Goal: Task Accomplishment & Management: Complete application form

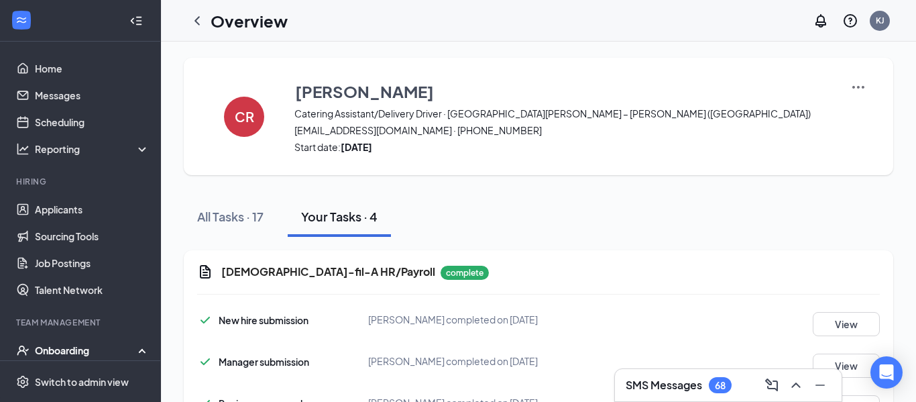
click at [189, 16] on icon "ChevronLeft" at bounding box center [197, 21] width 16 height 16
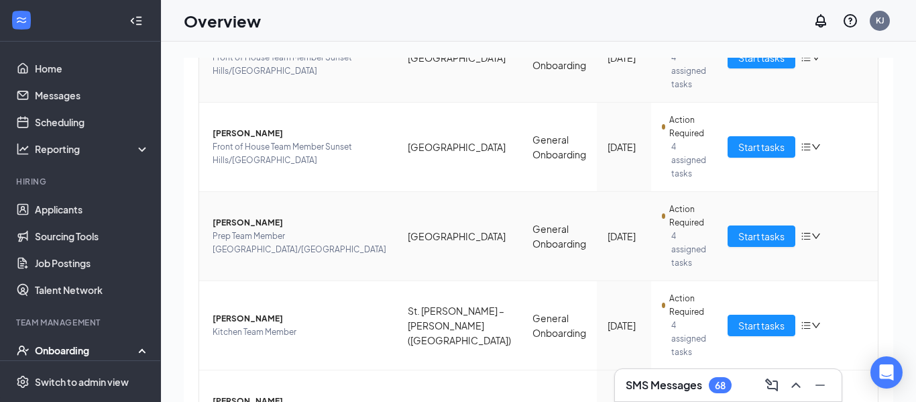
scroll to position [231, 0]
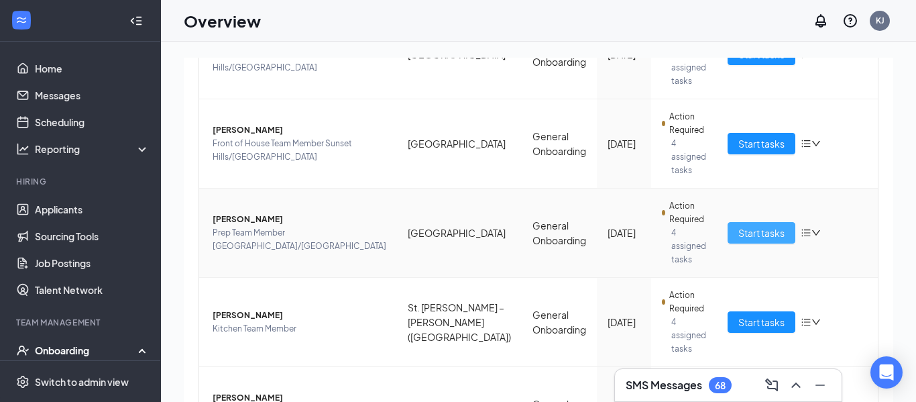
click at [770, 225] on span "Start tasks" at bounding box center [761, 232] width 46 height 15
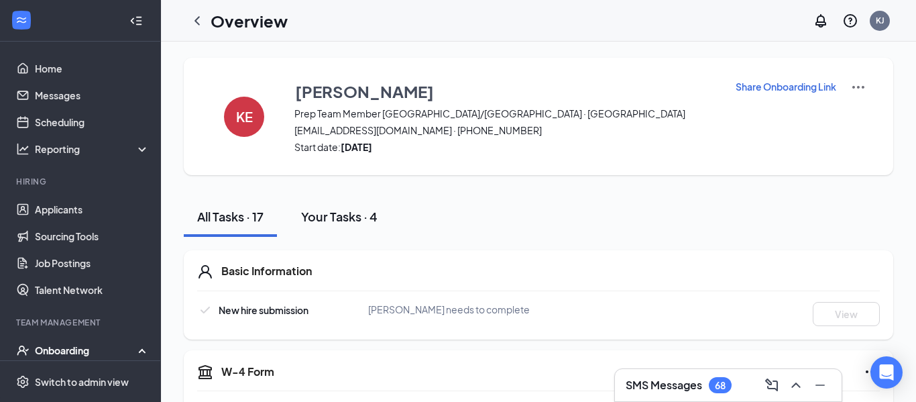
click at [345, 224] on div "Your Tasks · 4" at bounding box center [339, 216] width 76 height 17
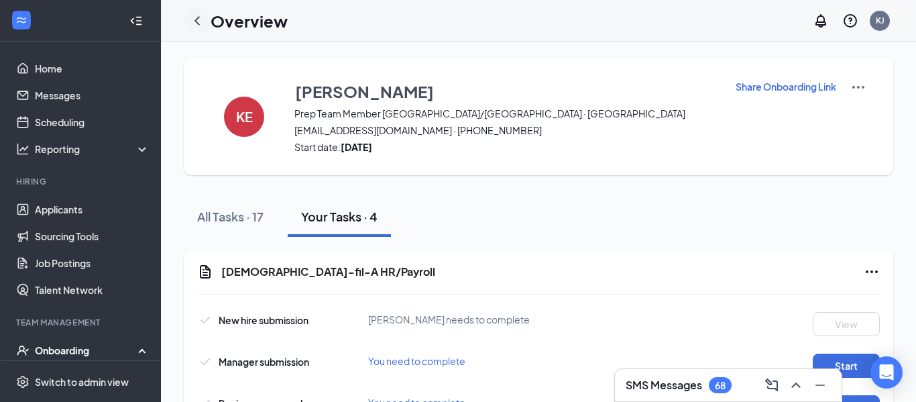
click at [192, 15] on icon "ChevronLeft" at bounding box center [197, 21] width 16 height 16
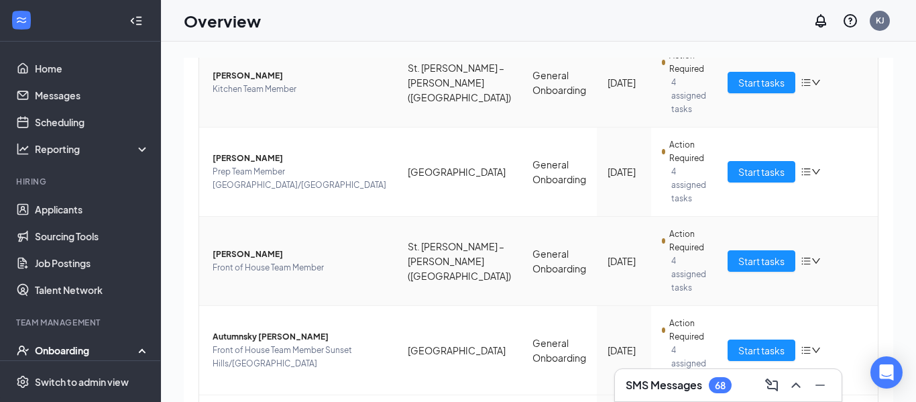
scroll to position [567, 0]
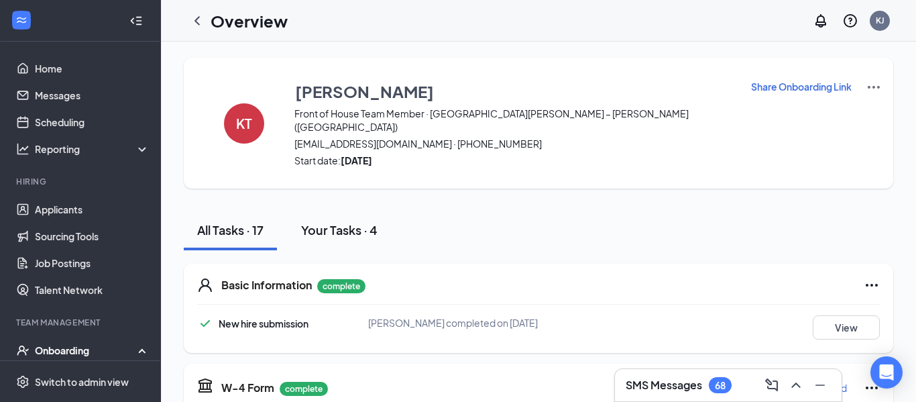
click at [347, 210] on button "Your Tasks · 4" at bounding box center [339, 230] width 103 height 40
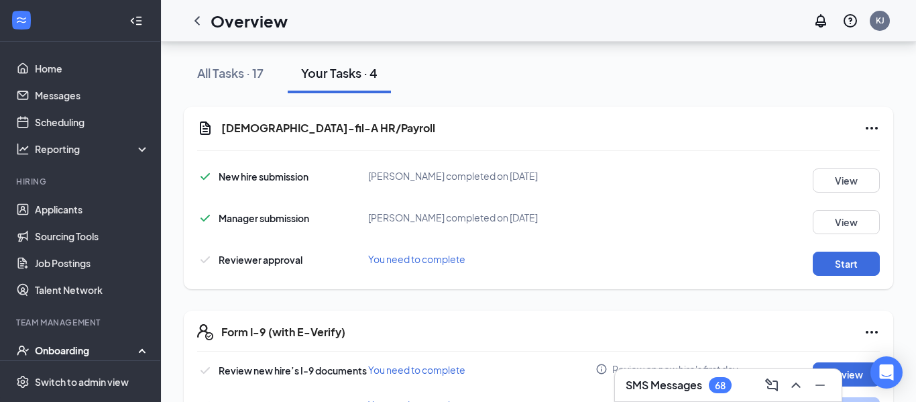
scroll to position [192, 0]
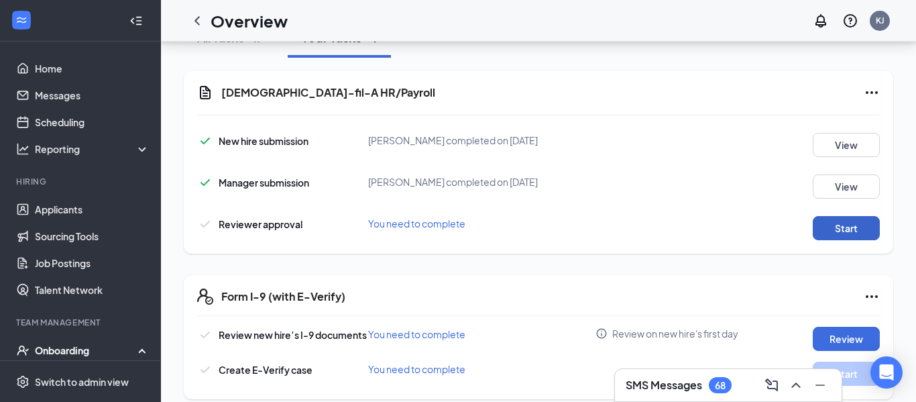
click at [848, 217] on button "Start" at bounding box center [846, 228] width 67 height 24
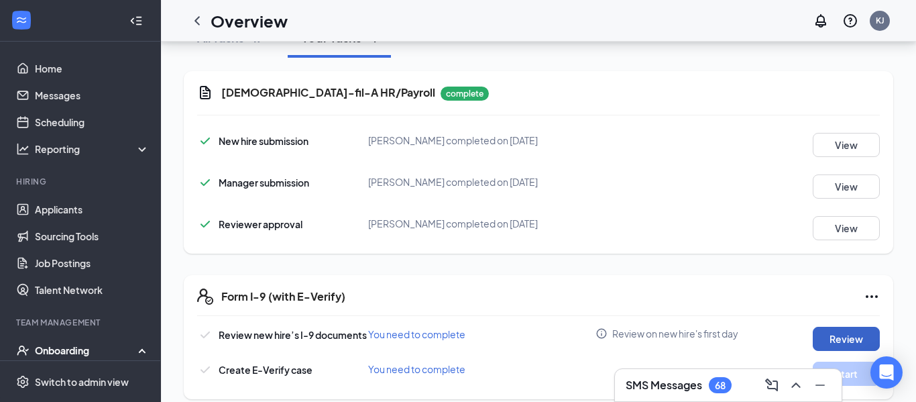
click at [829, 329] on button "Review" at bounding box center [846, 339] width 67 height 24
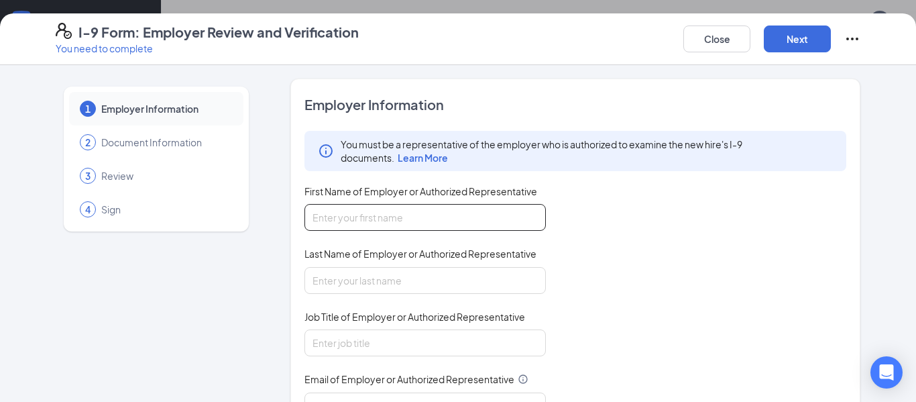
click at [489, 209] on input "First Name of Employer or Authorized Representative" at bounding box center [424, 217] width 241 height 27
type input "Kayla"
type input "Jahnke"
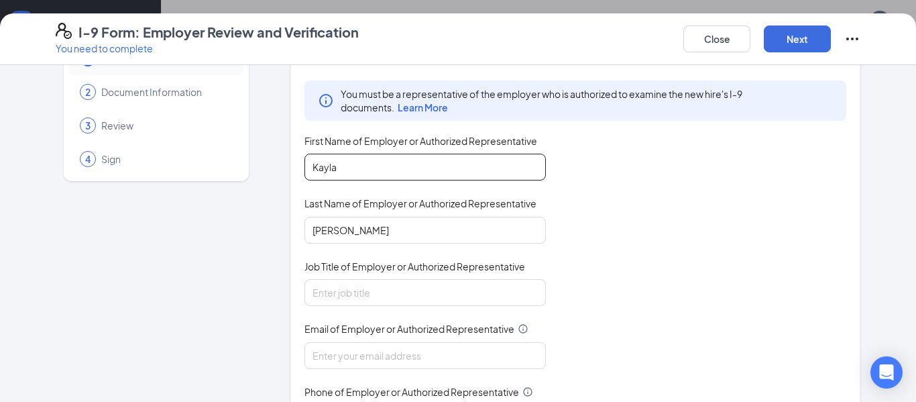
scroll to position [57, 0]
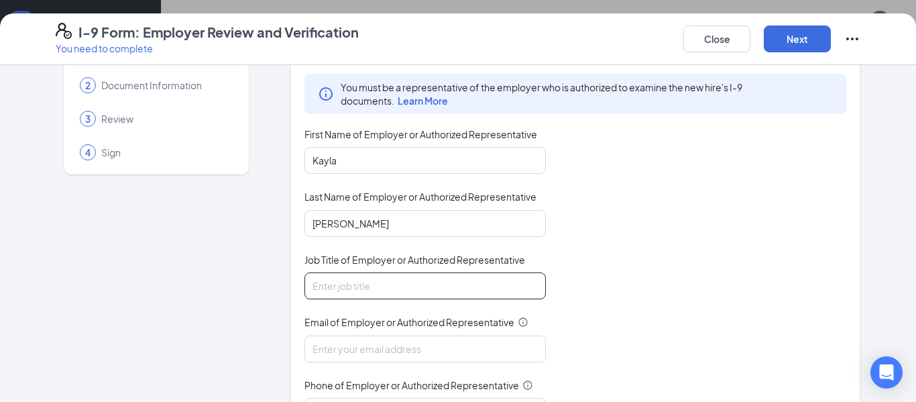
click at [437, 278] on input "Job Title of Employer or Authorized Representative" at bounding box center [424, 285] width 241 height 27
type input "Director"
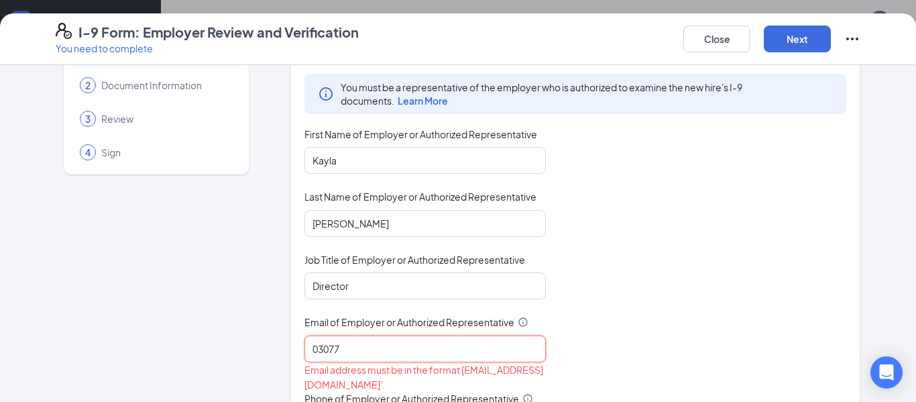
type input "03077@chick-fil-a.com"
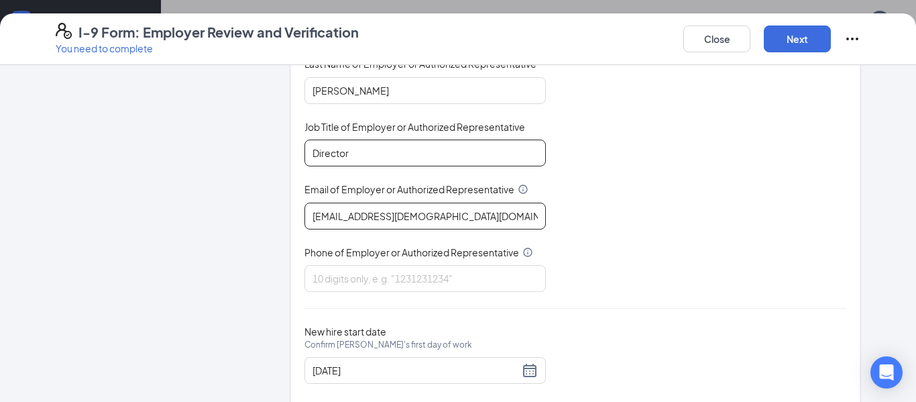
scroll to position [192, 0]
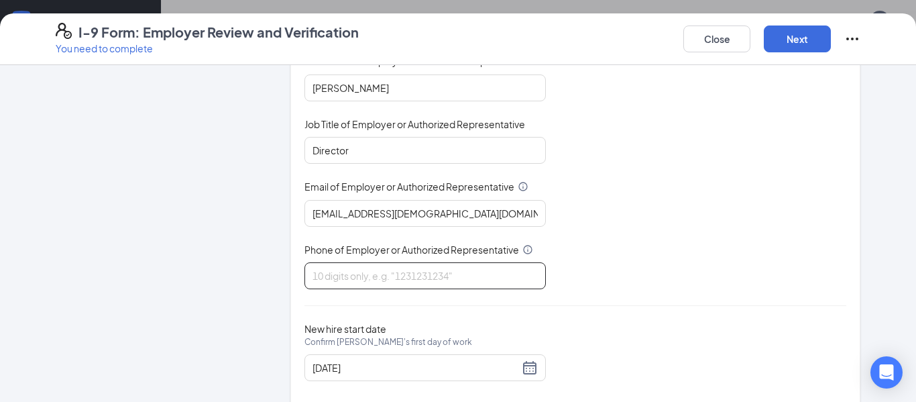
click at [408, 284] on input "Phone of Employer or Authorized Representative" at bounding box center [424, 275] width 241 height 27
type input "3148229500"
click at [607, 255] on div "You must be a representative of the employer who is authorized to examine the n…" at bounding box center [575, 113] width 542 height 351
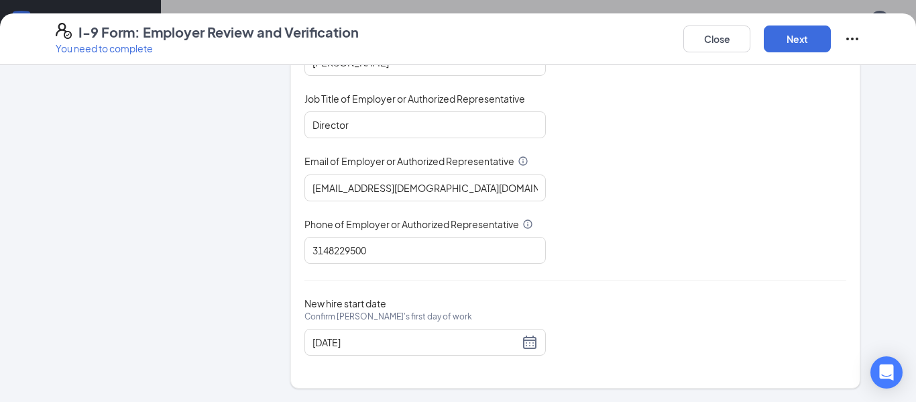
scroll to position [0, 0]
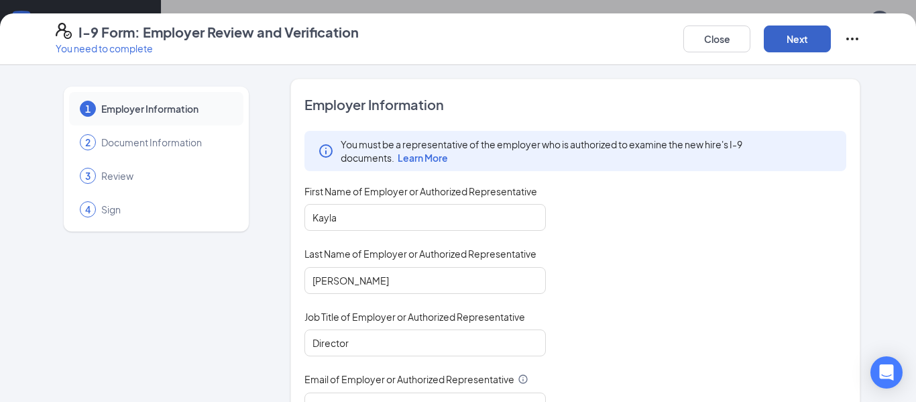
click at [802, 48] on button "Next" at bounding box center [797, 38] width 67 height 27
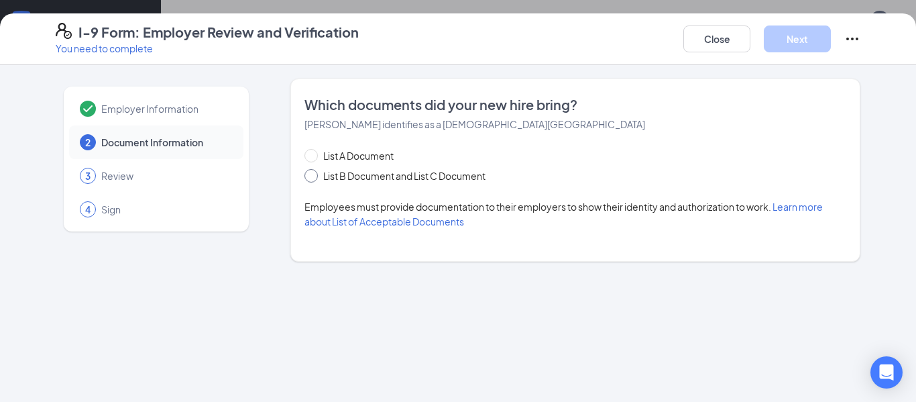
click at [345, 176] on span "List B Document and List C Document" at bounding box center [404, 175] width 173 height 15
click at [314, 176] on input "List B Document and List C Document" at bounding box center [308, 173] width 9 height 9
radio input "true"
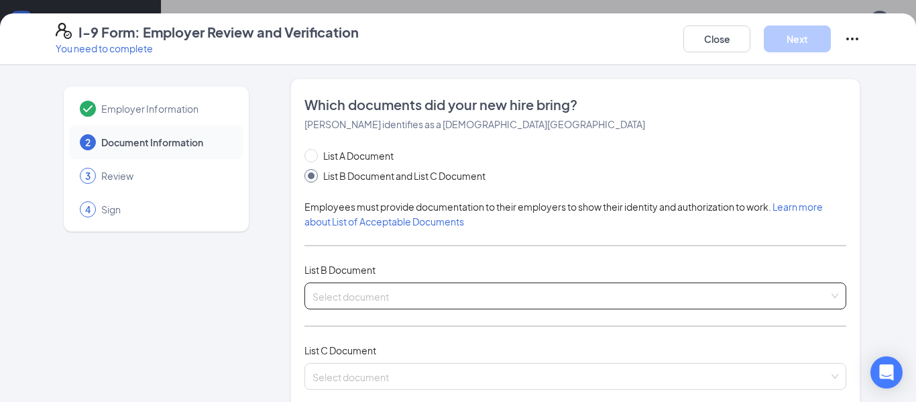
click at [345, 302] on input "search" at bounding box center [570, 293] width 516 height 20
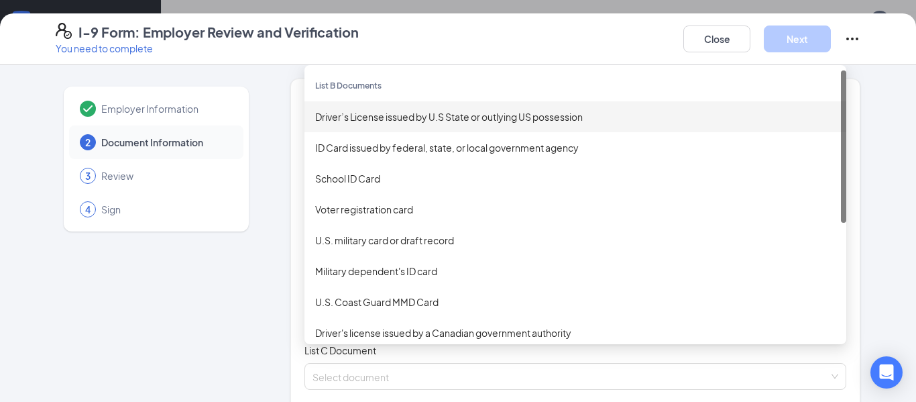
click at [389, 115] on div "Driver’s License issued by U.S State or outlying US possession" at bounding box center [575, 116] width 520 height 15
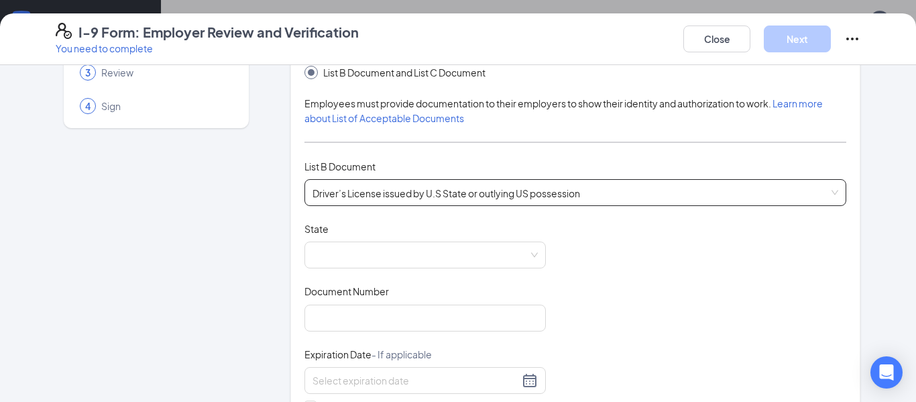
scroll to position [138, 0]
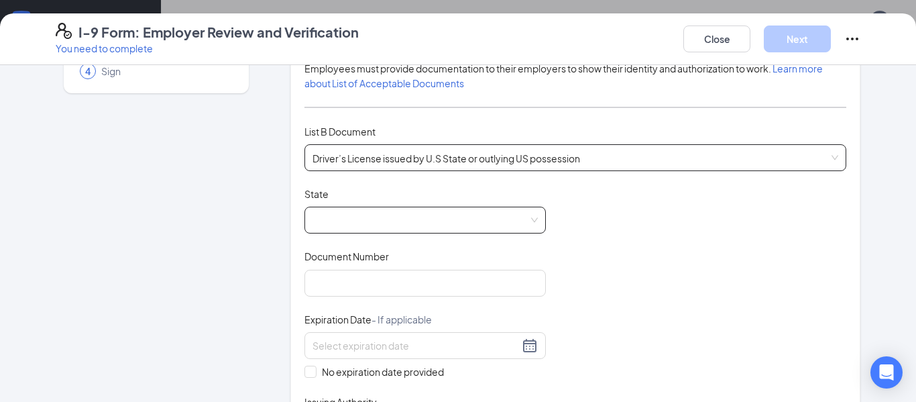
click at [430, 232] on span at bounding box center [424, 219] width 225 height 25
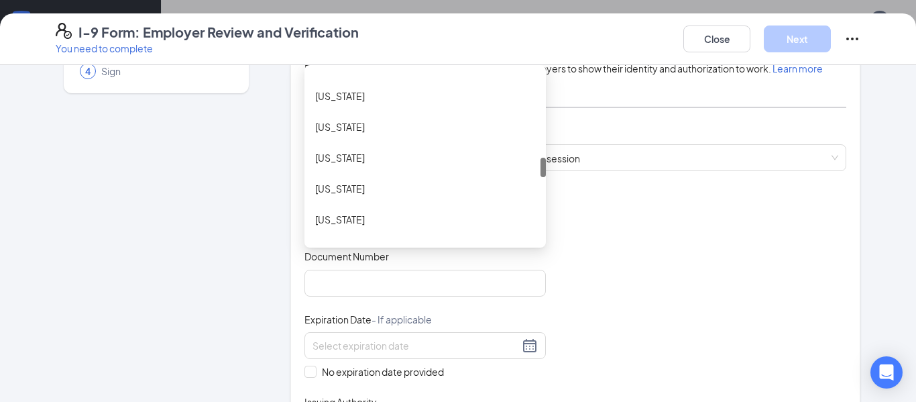
scroll to position [766, 0]
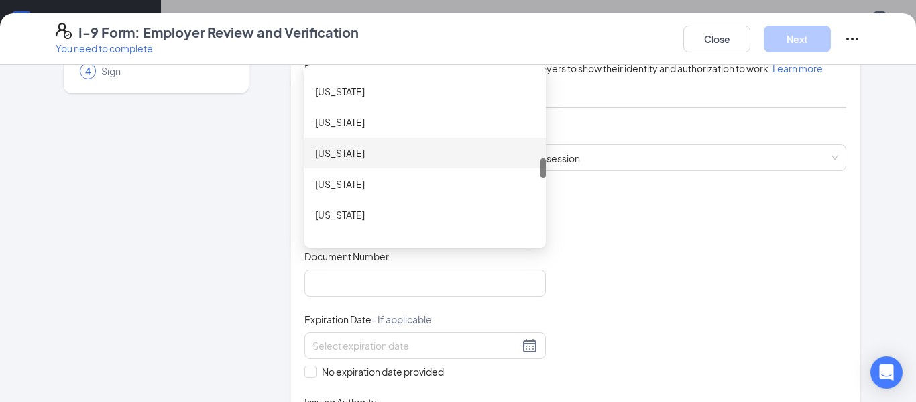
click at [384, 160] on div "Missouri" at bounding box center [424, 152] width 241 height 31
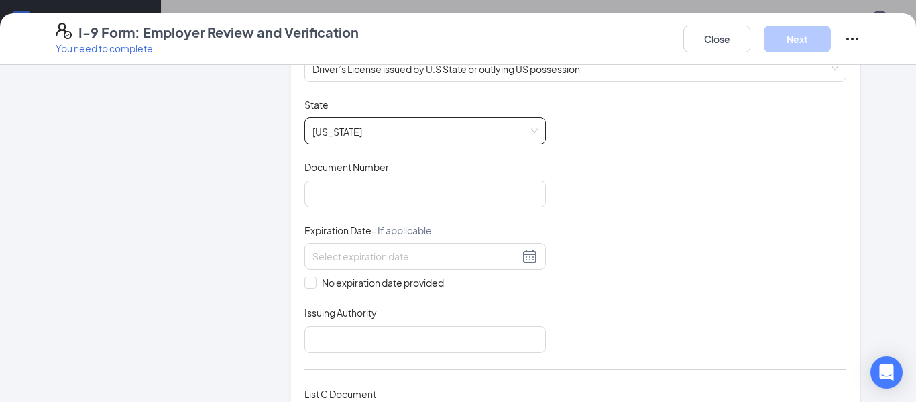
scroll to position [264, 0]
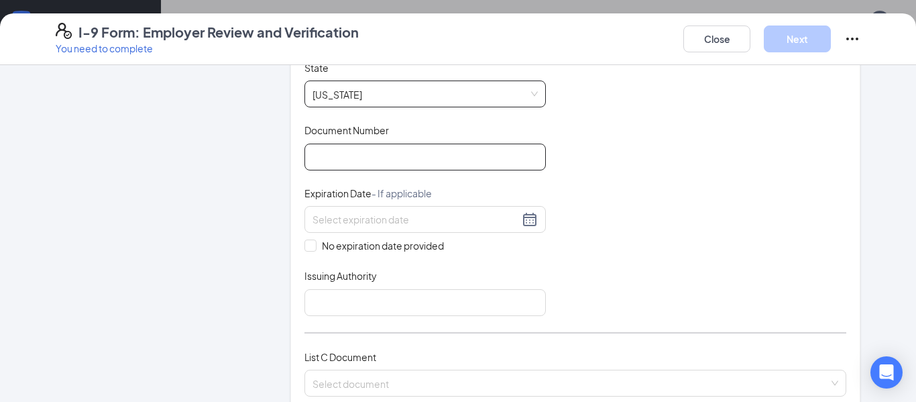
click at [384, 160] on input "Document Number" at bounding box center [424, 156] width 241 height 27
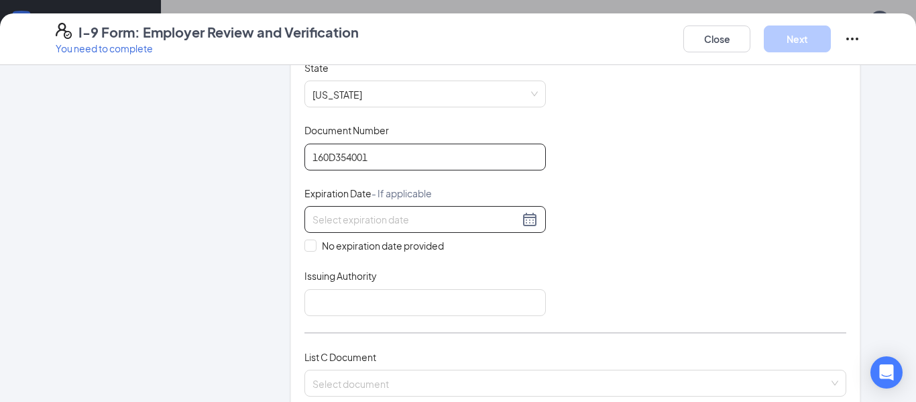
type input "160D354001"
click at [534, 224] on div at bounding box center [424, 219] width 225 height 16
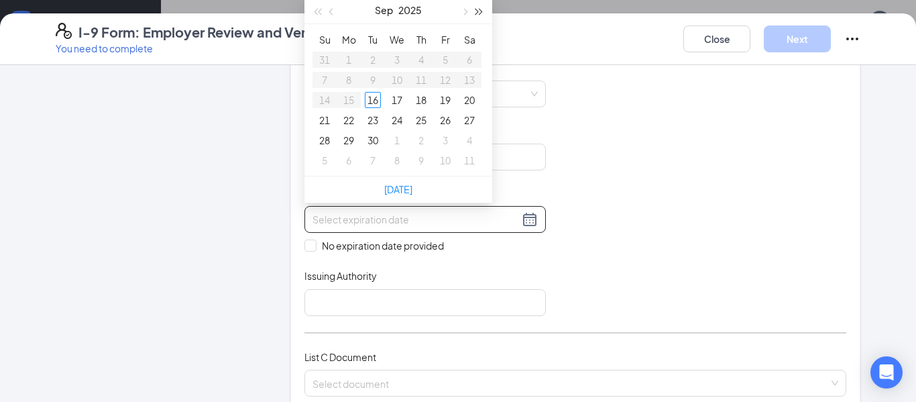
click at [483, 21] on button "button" at bounding box center [479, 10] width 15 height 27
type input "09/11/2027"
click at [463, 77] on div "11" at bounding box center [469, 80] width 16 height 16
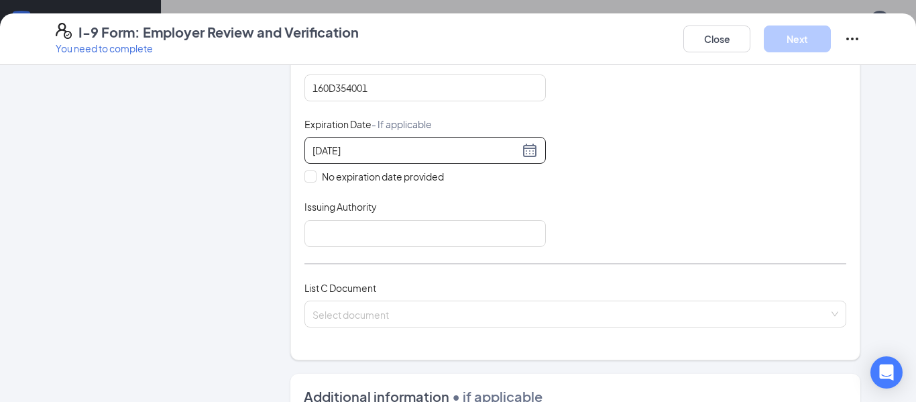
scroll to position [362, 0]
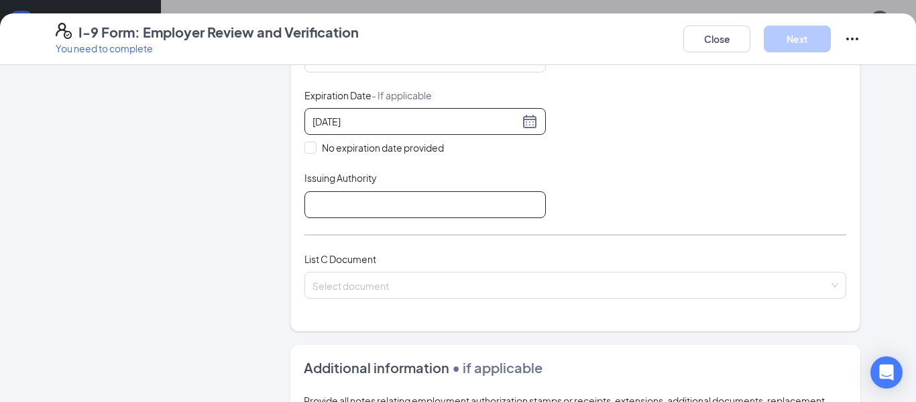
click at [399, 196] on input "Issuing Authority" at bounding box center [424, 204] width 241 height 27
type input "Missouri"
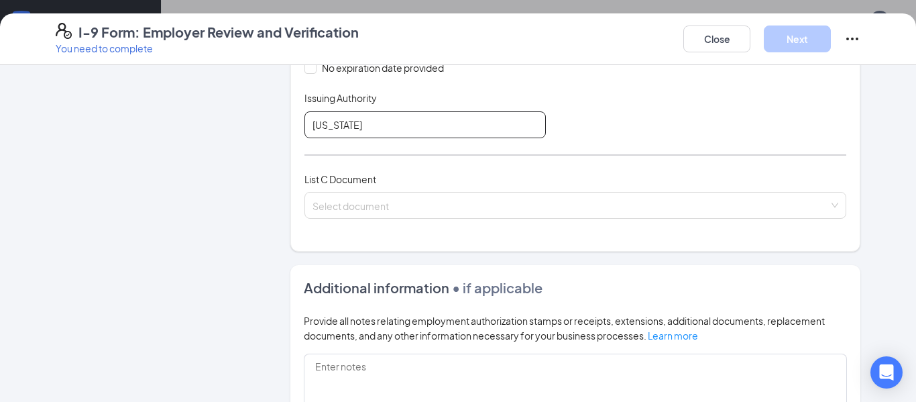
scroll to position [452, 0]
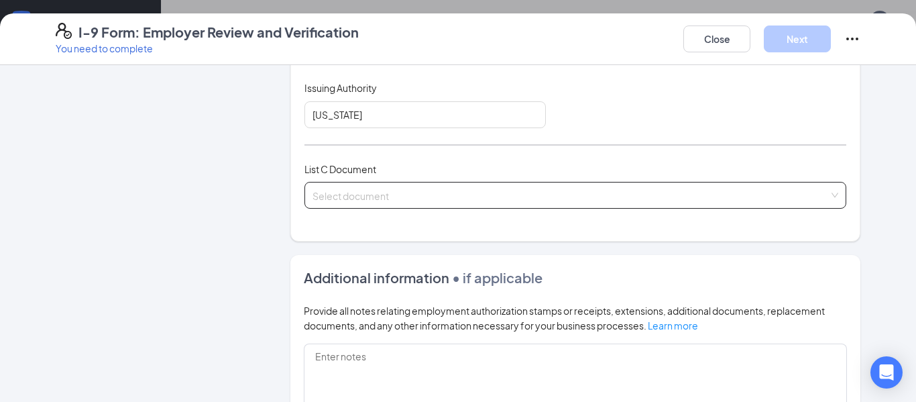
click at [402, 194] on input "search" at bounding box center [570, 192] width 516 height 20
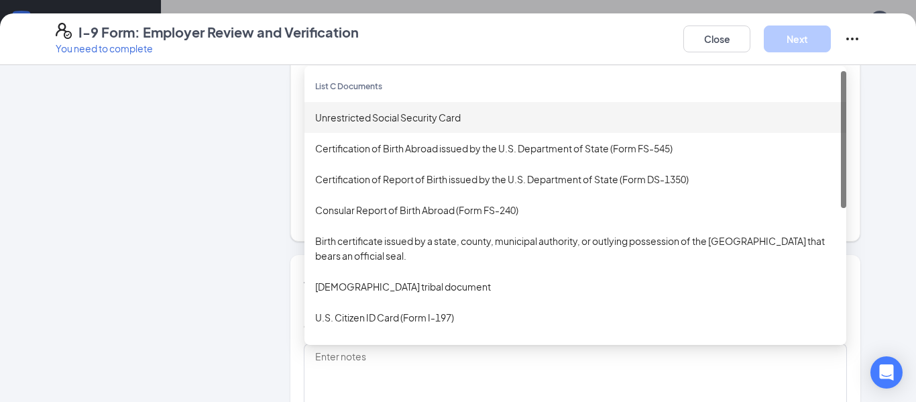
click at [410, 126] on div "Unrestricted Social Security Card" at bounding box center [575, 117] width 542 height 31
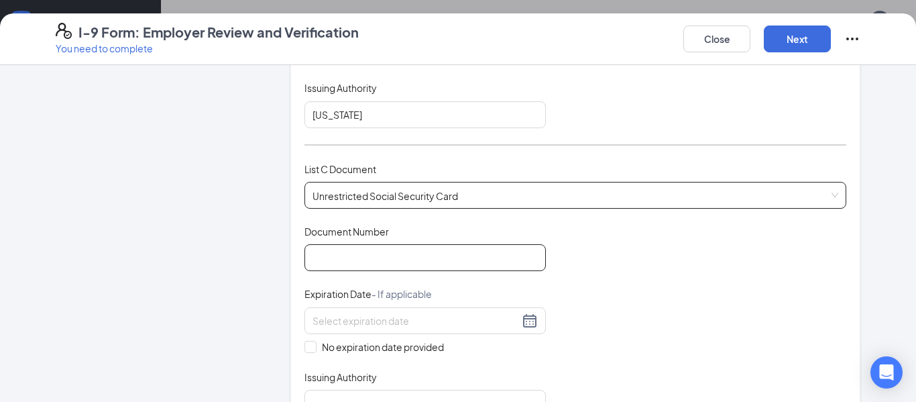
click at [399, 245] on input "Document Number" at bounding box center [424, 257] width 241 height 27
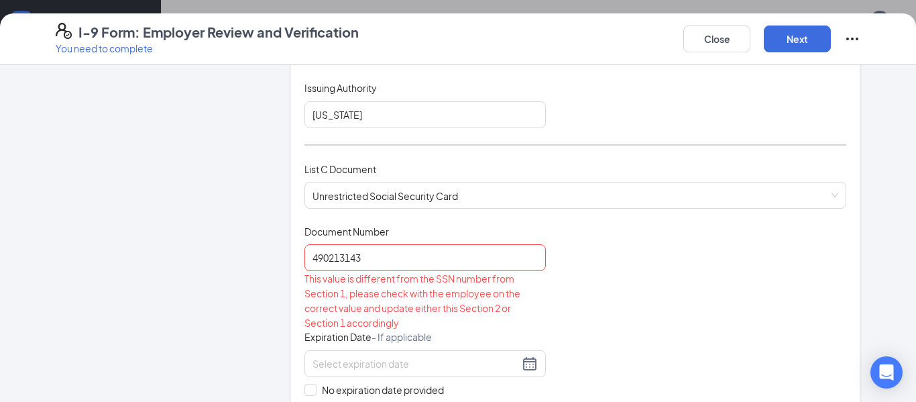
click at [418, 296] on div "This value is different from the SSN number from Section 1, please check with t…" at bounding box center [424, 300] width 241 height 59
click at [482, 257] on input "490213143" at bounding box center [424, 257] width 241 height 27
type input "490213143"
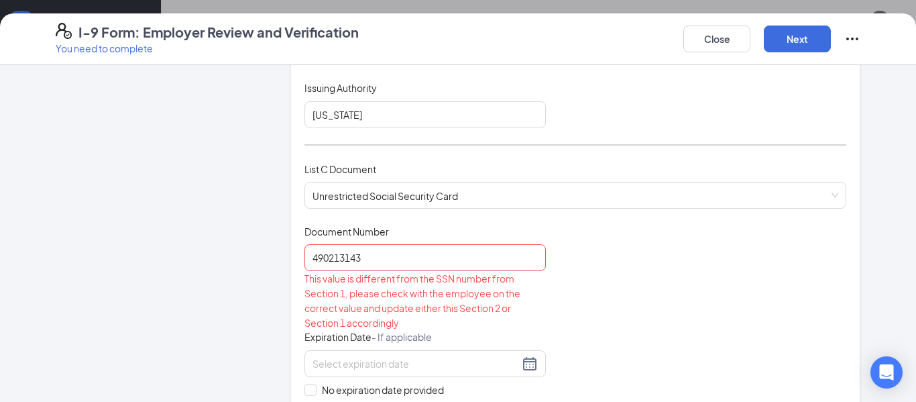
click at [636, 288] on div "Document Title Unrestricted Social Security Card Document Number 490213143 This…" at bounding box center [575, 342] width 542 height 235
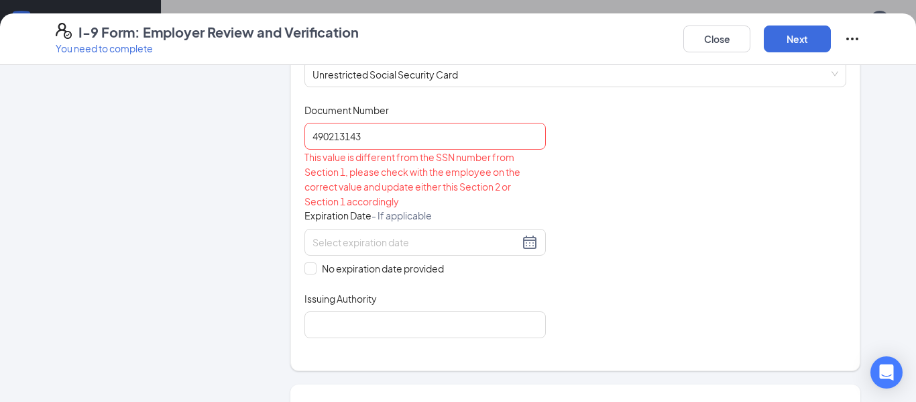
scroll to position [582, 0]
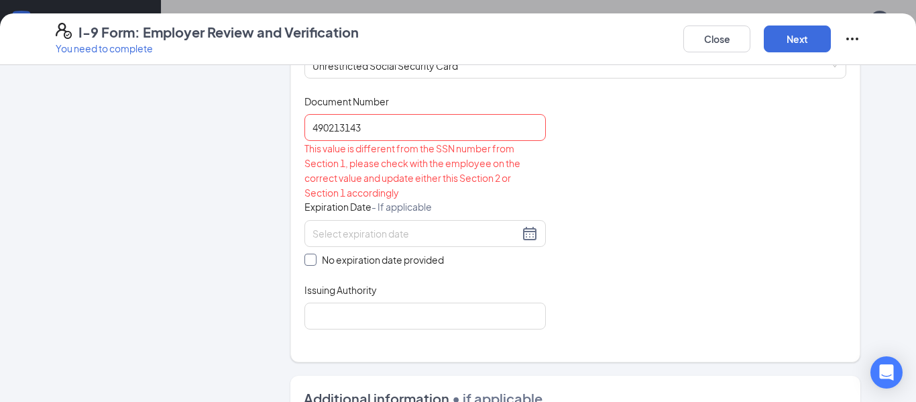
click at [305, 255] on input "No expiration date provided" at bounding box center [308, 257] width 9 height 9
checkbox input "true"
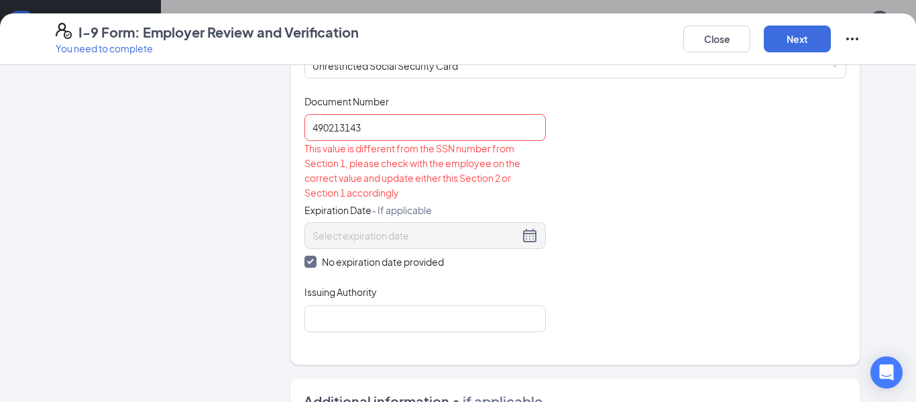
click at [526, 252] on div "No expiration date provided" at bounding box center [424, 245] width 241 height 47
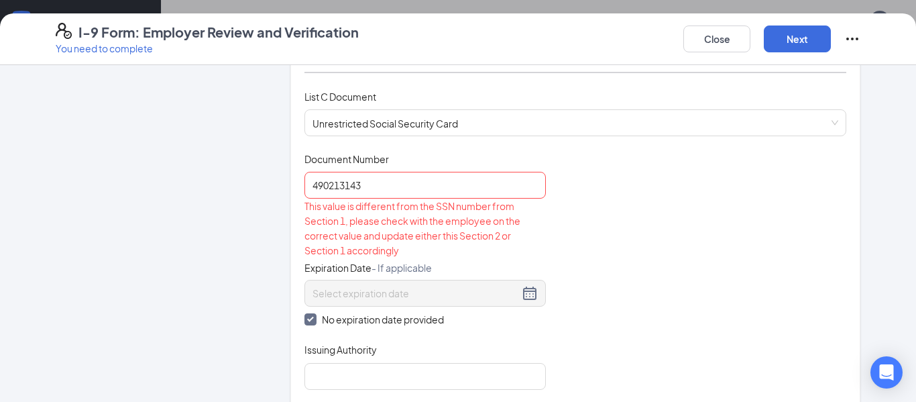
scroll to position [511, 0]
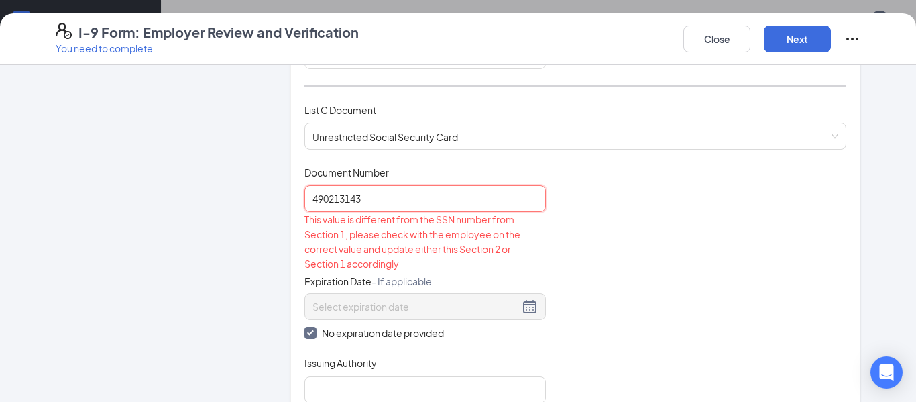
click at [386, 194] on input "490213143" at bounding box center [424, 198] width 241 height 27
click at [355, 196] on input "490213143" at bounding box center [424, 198] width 241 height 27
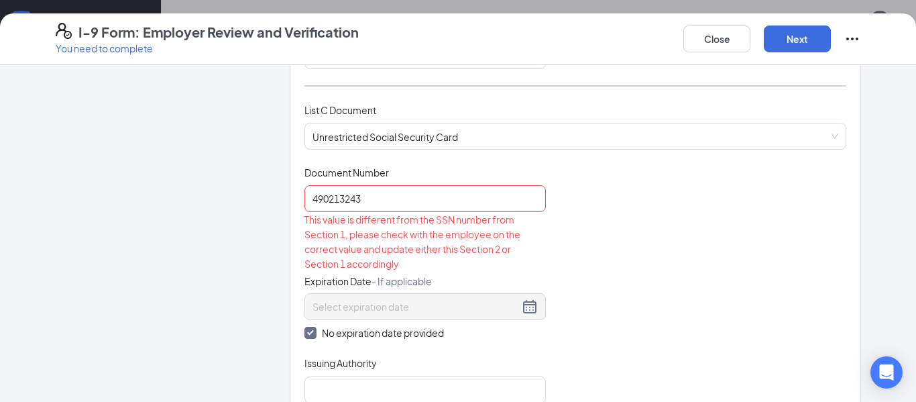
click at [391, 229] on div "This value is different from the SSN number from Section 1, please check with t…" at bounding box center [424, 241] width 241 height 59
click at [351, 200] on input "490213243" at bounding box center [424, 198] width 241 height 27
type input "490213143"
click at [400, 268] on div "This value is different from the SSN number from Section 1, please check with t…" at bounding box center [424, 241] width 241 height 59
click at [693, 44] on button "Close" at bounding box center [716, 38] width 67 height 27
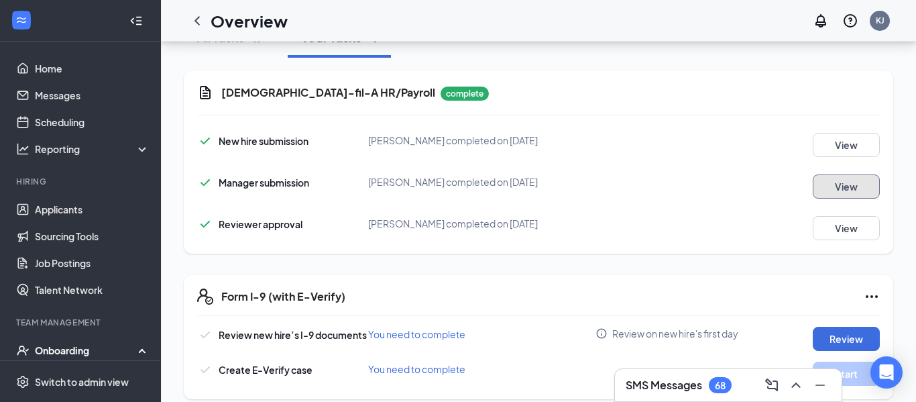
click at [835, 174] on button "View" at bounding box center [846, 186] width 67 height 24
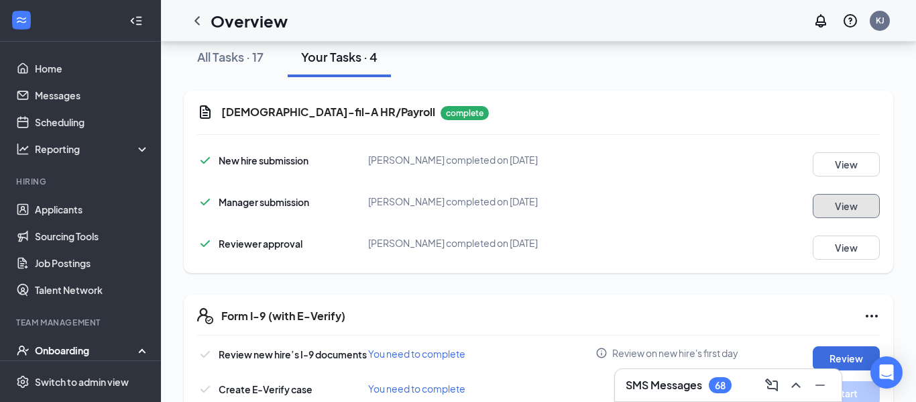
scroll to position [171, 0]
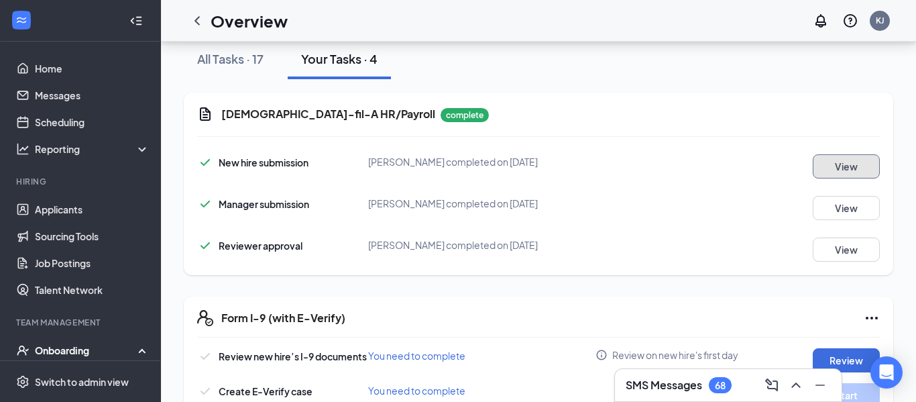
click at [839, 154] on button "View" at bounding box center [846, 166] width 67 height 24
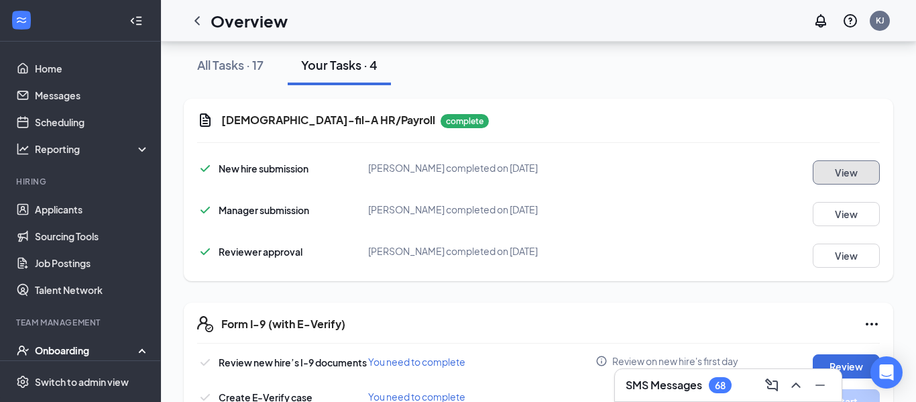
scroll to position [192, 0]
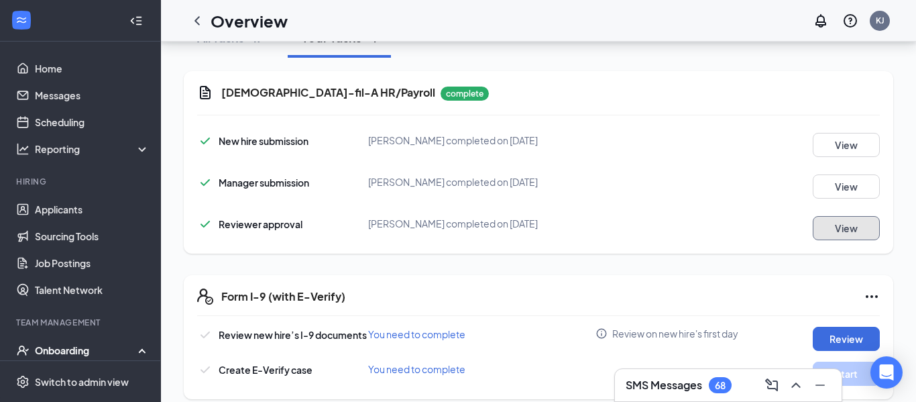
click at [839, 225] on button "View" at bounding box center [846, 228] width 67 height 24
click at [827, 327] on button "Review" at bounding box center [846, 339] width 67 height 24
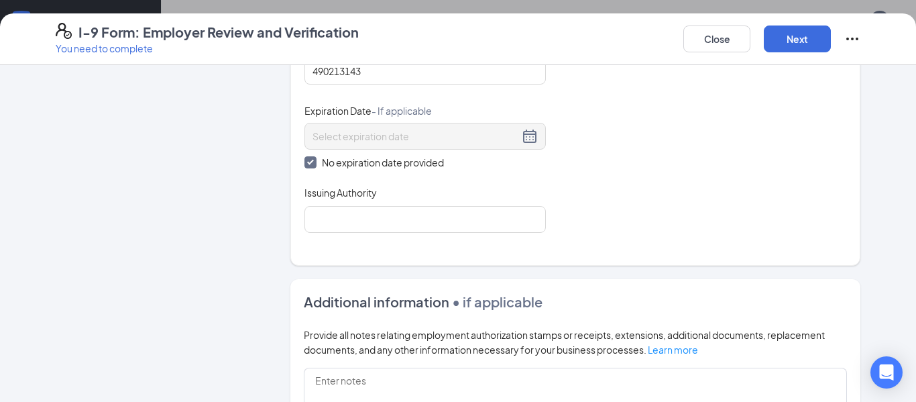
scroll to position [662, 0]
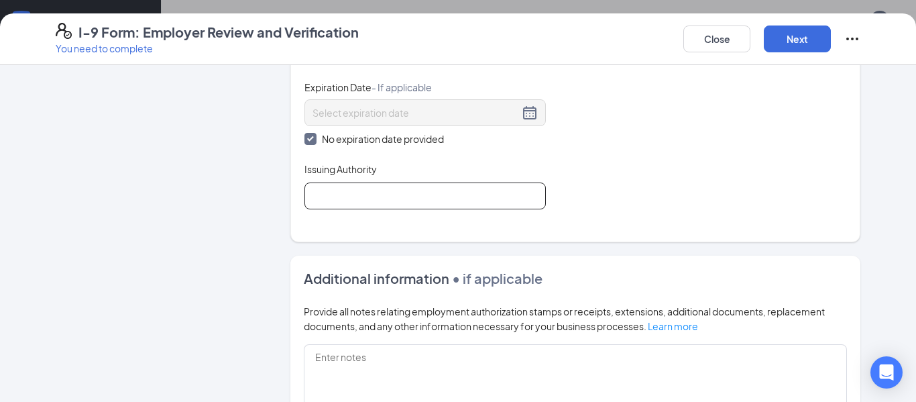
click at [522, 202] on input "Issuing Authority" at bounding box center [424, 195] width 241 height 27
click at [569, 192] on div "Document Title Unrestricted Social Security Card Document Number 490213143 Expi…" at bounding box center [575, 112] width 542 height 194
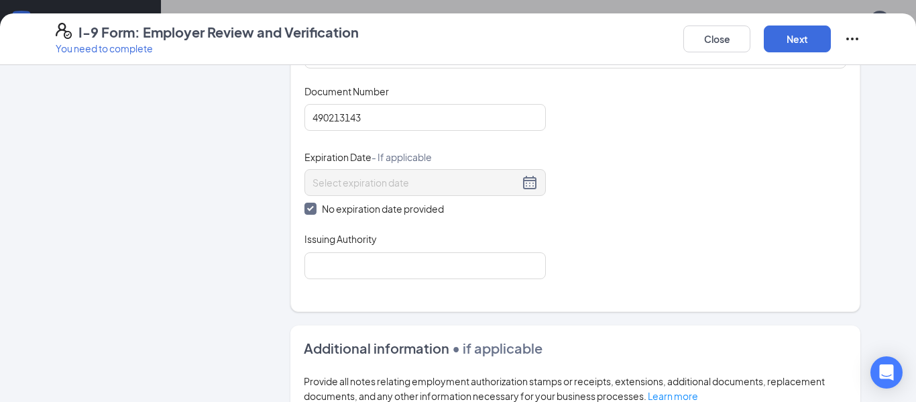
scroll to position [607, 0]
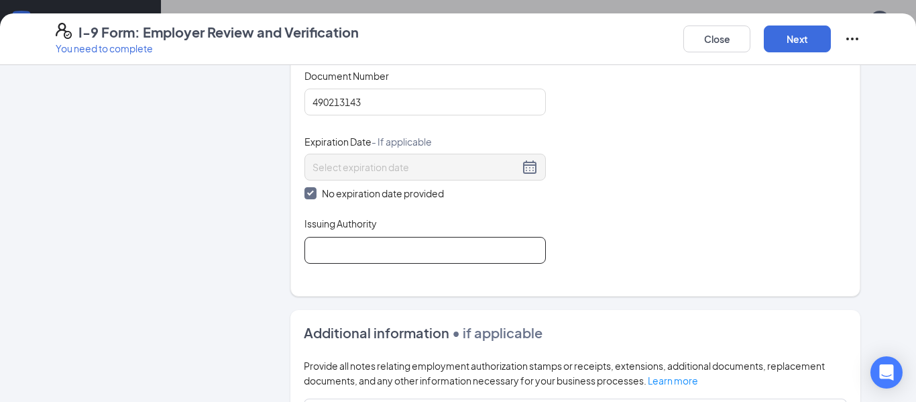
click at [508, 257] on input "Issuing Authority" at bounding box center [424, 250] width 241 height 27
click at [636, 233] on div "Document Title Unrestricted Social Security Card Document Number 490213143 Expi…" at bounding box center [575, 166] width 542 height 194
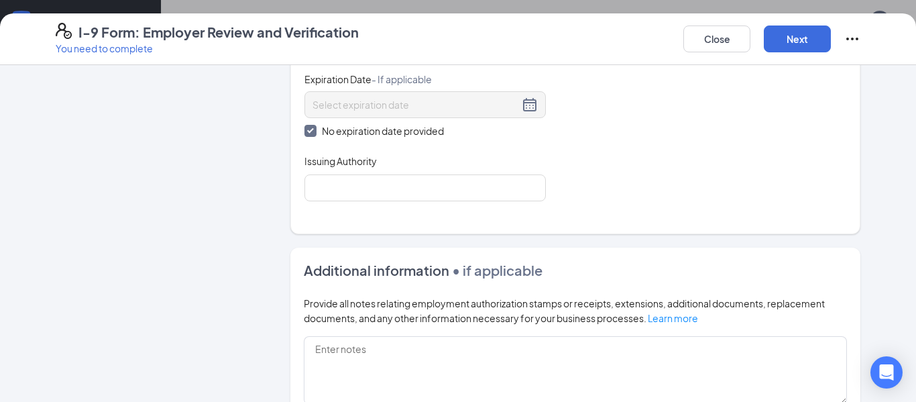
scroll to position [728, 0]
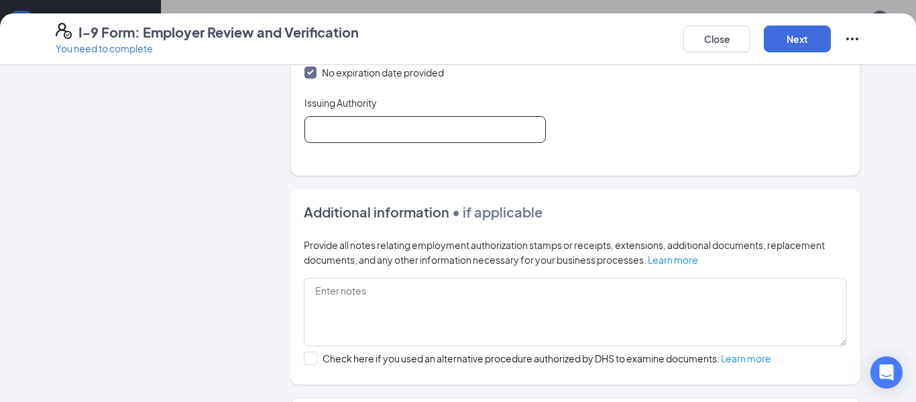
click at [516, 140] on input "Issuing Authority" at bounding box center [424, 129] width 241 height 27
type input "SSN Administration"
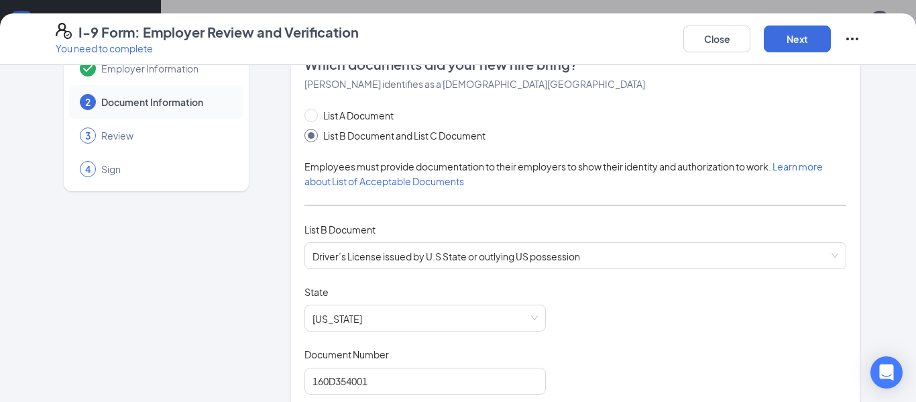
scroll to position [0, 0]
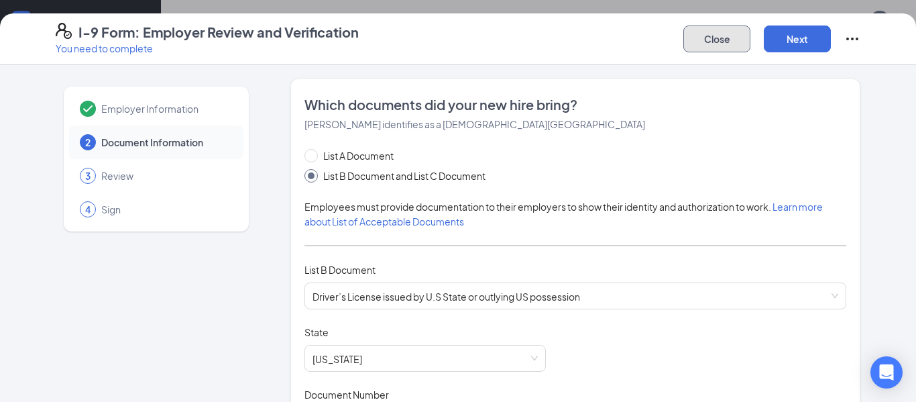
click at [703, 46] on button "Close" at bounding box center [716, 38] width 67 height 27
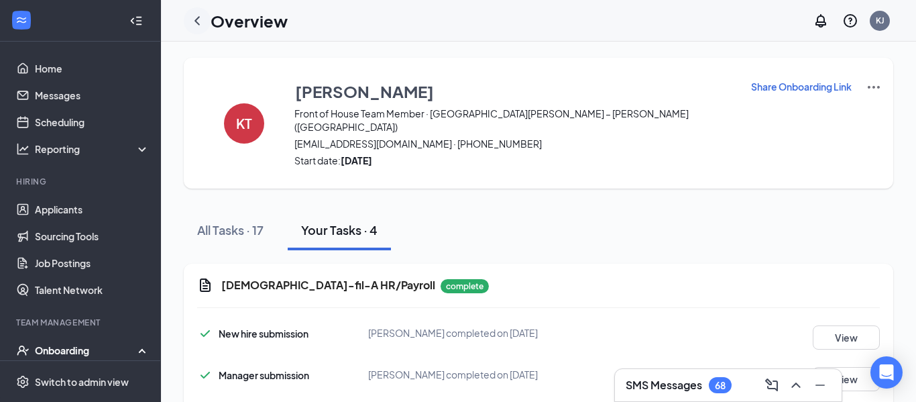
click at [196, 18] on icon "ChevronLeft" at bounding box center [196, 20] width 5 height 9
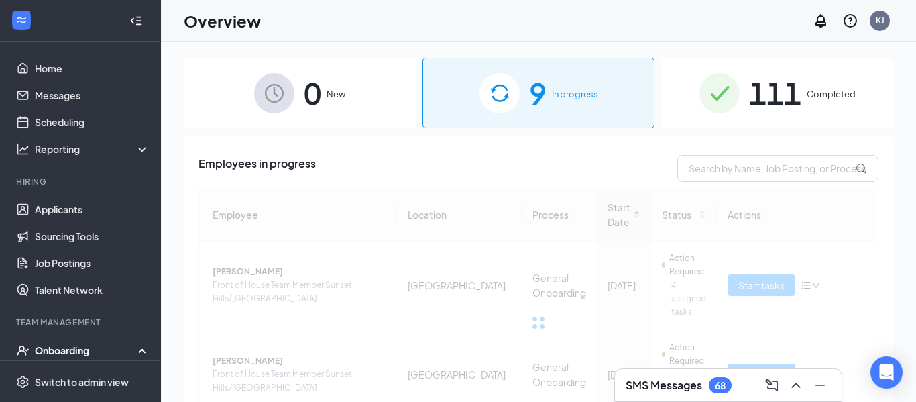
click at [801, 91] on span "111" at bounding box center [775, 93] width 52 height 46
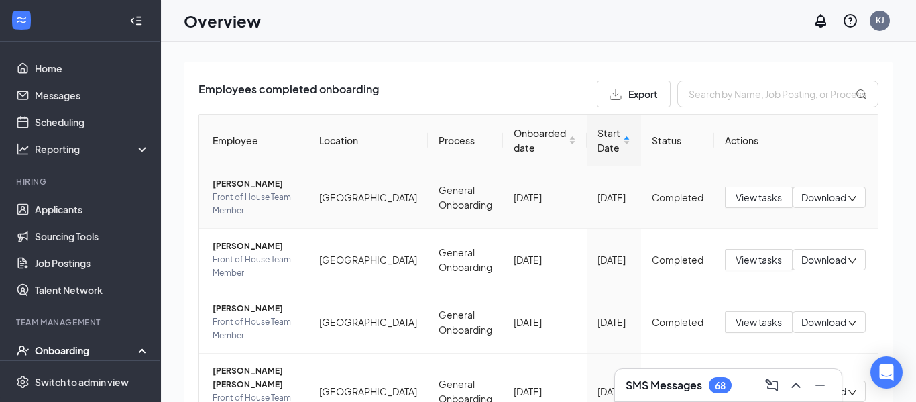
scroll to position [83, 0]
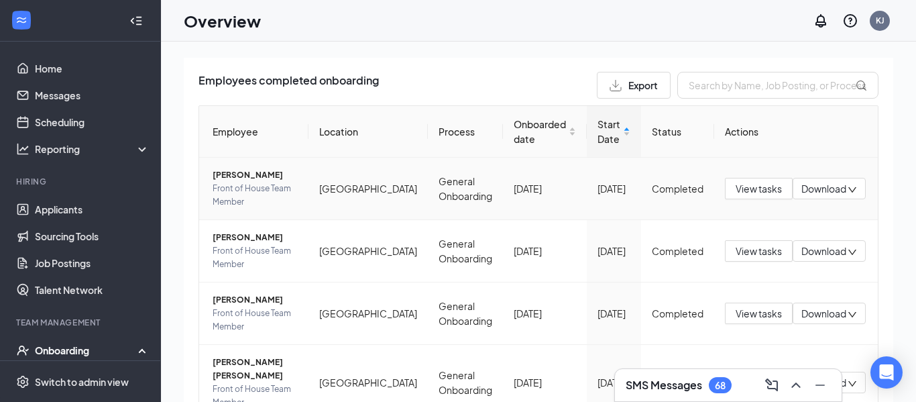
click at [265, 185] on span "Front of House Team Member" at bounding box center [255, 195] width 85 height 27
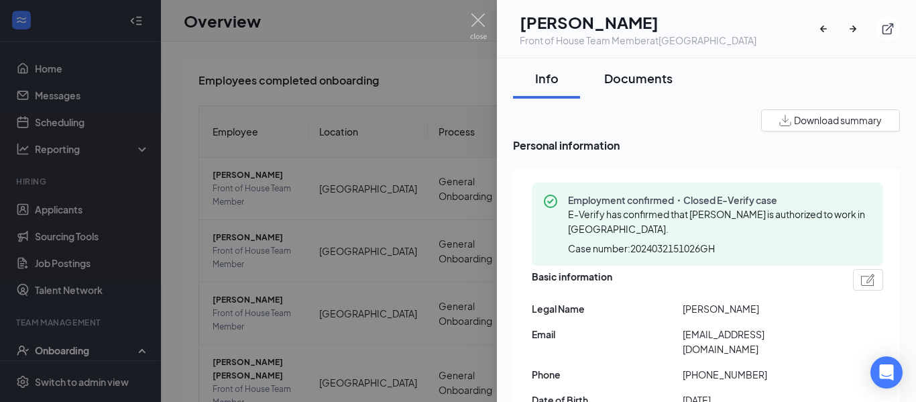
click at [659, 84] on div "Documents" at bounding box center [638, 78] width 68 height 17
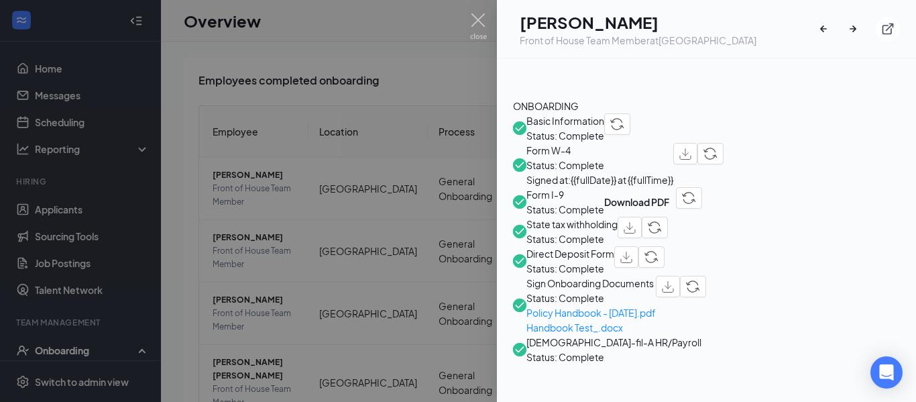
scroll to position [442, 0]
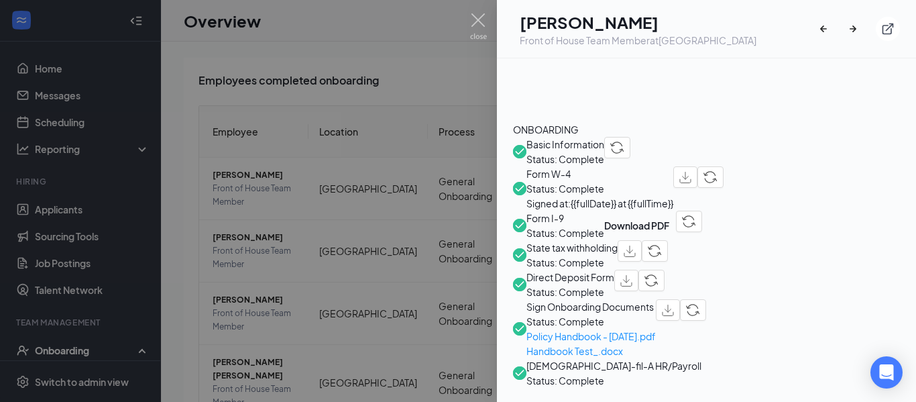
scroll to position [0, 0]
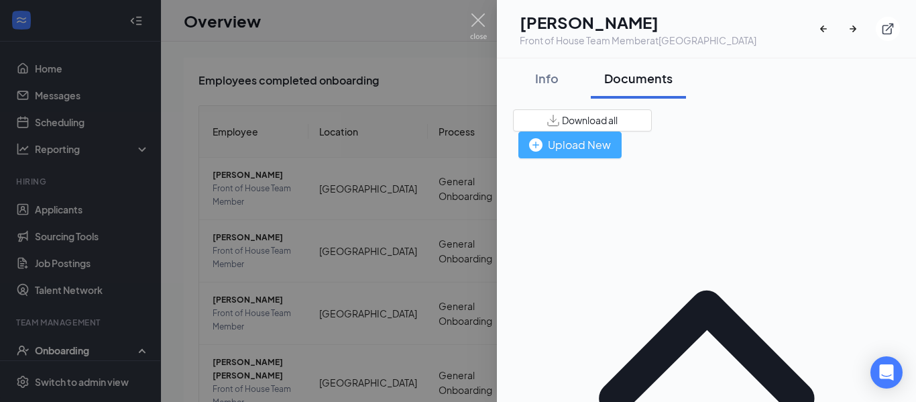
click at [611, 136] on div "Upload New" at bounding box center [570, 144] width 82 height 17
click at [473, 16] on img at bounding box center [478, 26] width 17 height 26
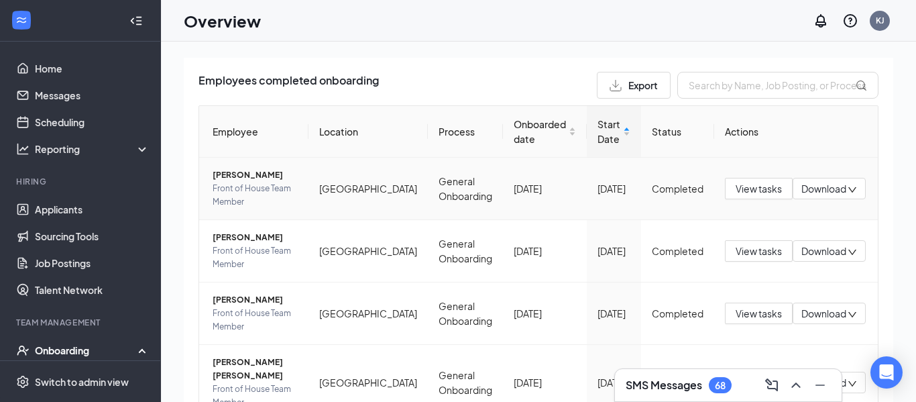
click at [400, 203] on td "[GEOGRAPHIC_DATA]" at bounding box center [367, 189] width 119 height 62
click at [270, 184] on span "Front of House Team Member" at bounding box center [255, 195] width 85 height 27
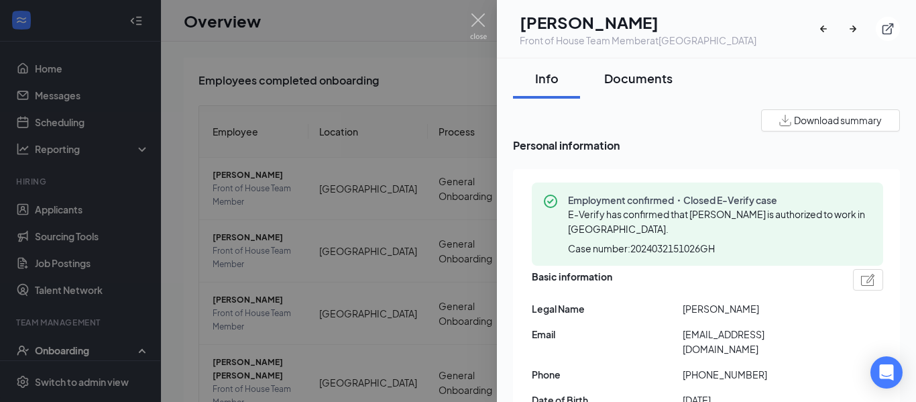
click at [637, 89] on button "Documents" at bounding box center [638, 78] width 95 height 40
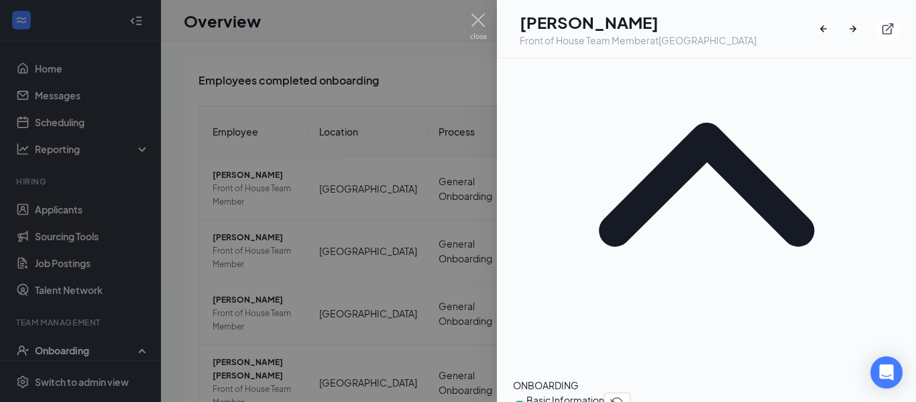
scroll to position [170, 0]
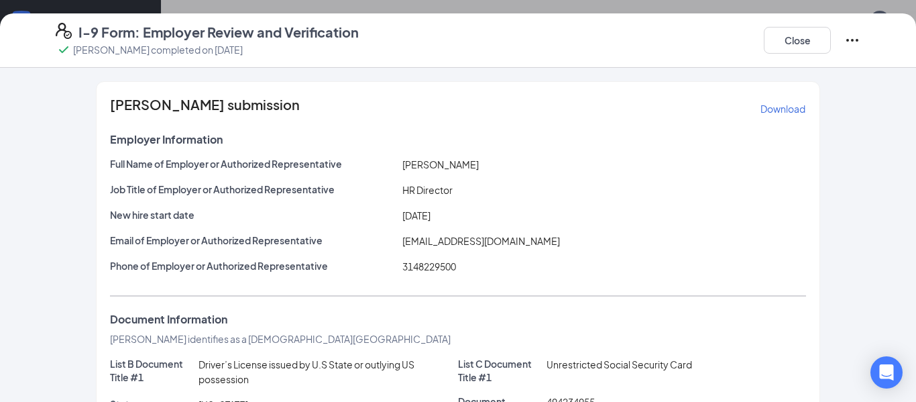
click at [857, 33] on icon "Ellipses" at bounding box center [852, 40] width 16 height 16
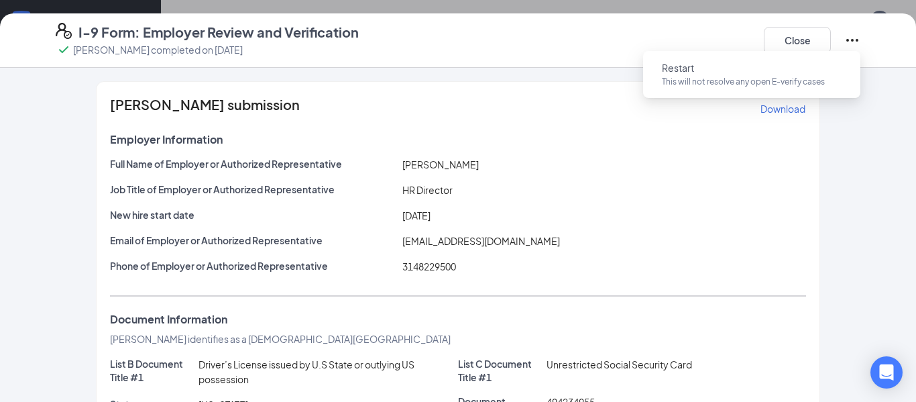
click at [857, 33] on icon "Ellipses" at bounding box center [852, 40] width 16 height 16
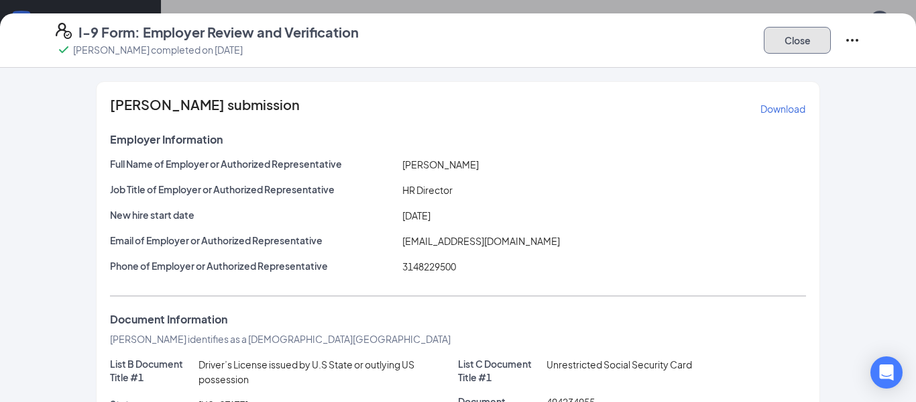
click at [796, 36] on button "Close" at bounding box center [797, 40] width 67 height 27
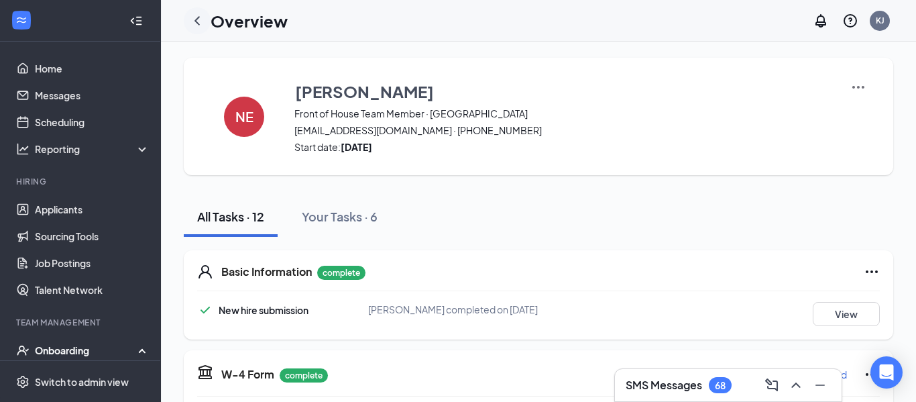
click at [192, 19] on icon "ChevronLeft" at bounding box center [197, 21] width 16 height 16
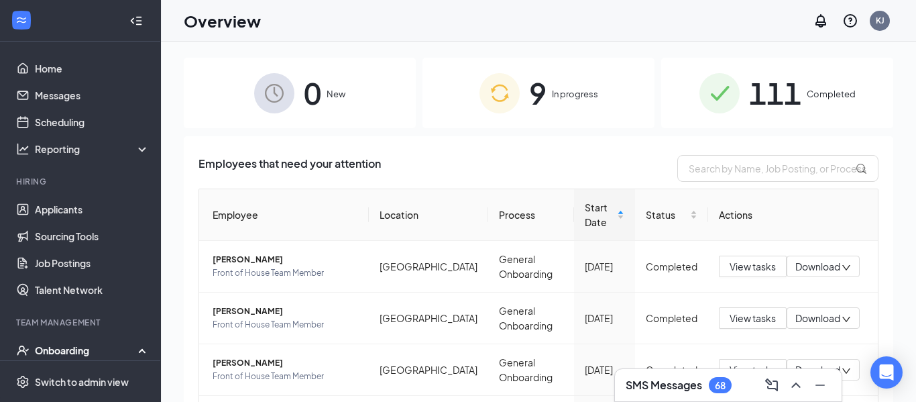
click at [541, 105] on span "9" at bounding box center [537, 93] width 17 height 46
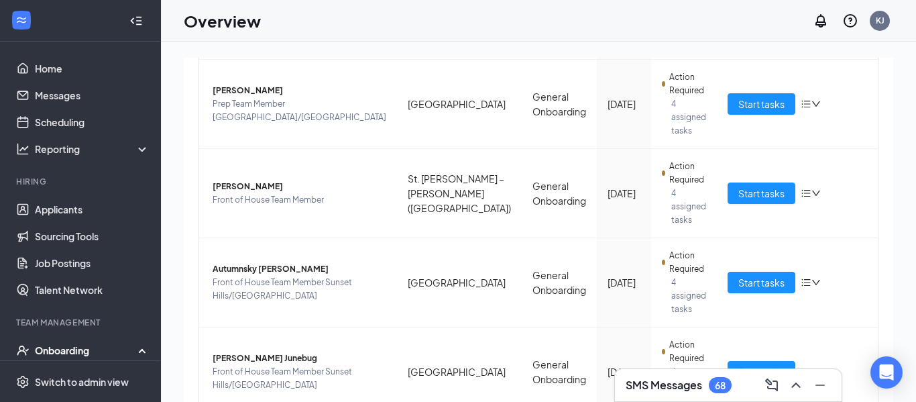
scroll to position [534, 0]
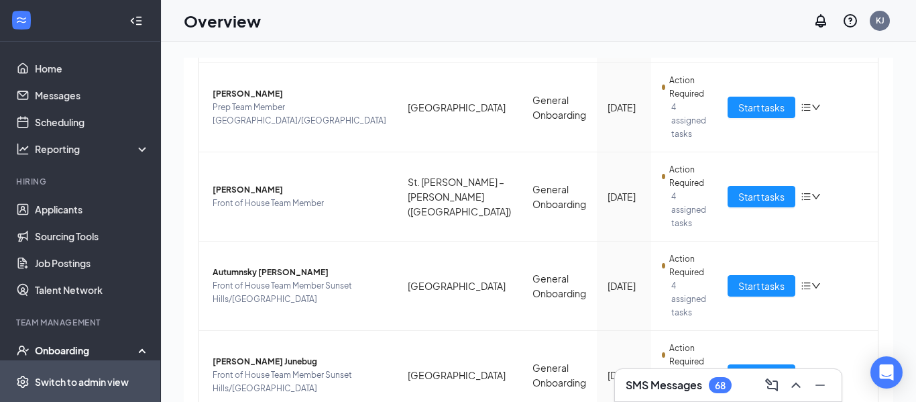
click at [78, 378] on div "Switch to admin view" at bounding box center [82, 381] width 94 height 13
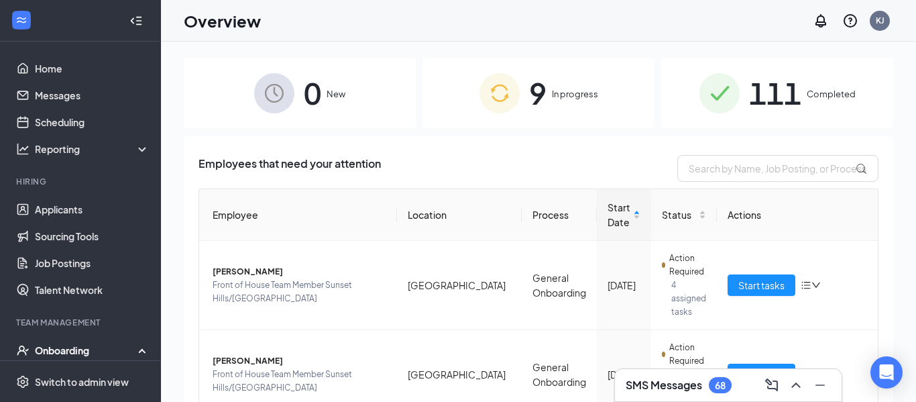
click at [527, 101] on div "9 In progress" at bounding box center [538, 93] width 232 height 70
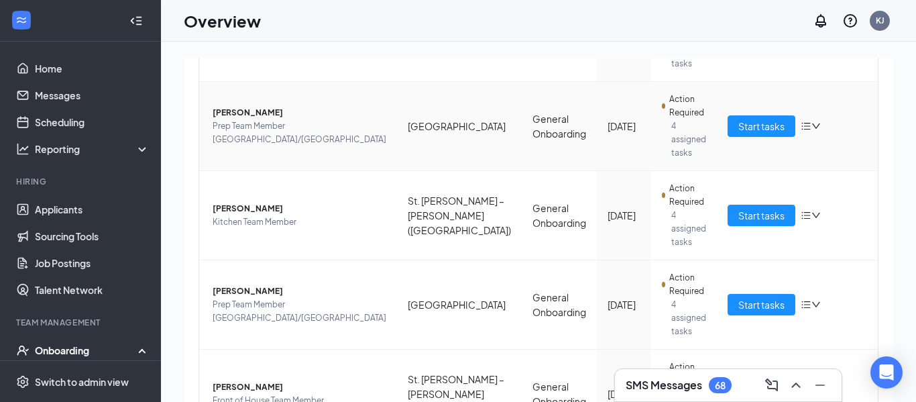
scroll to position [343, 0]
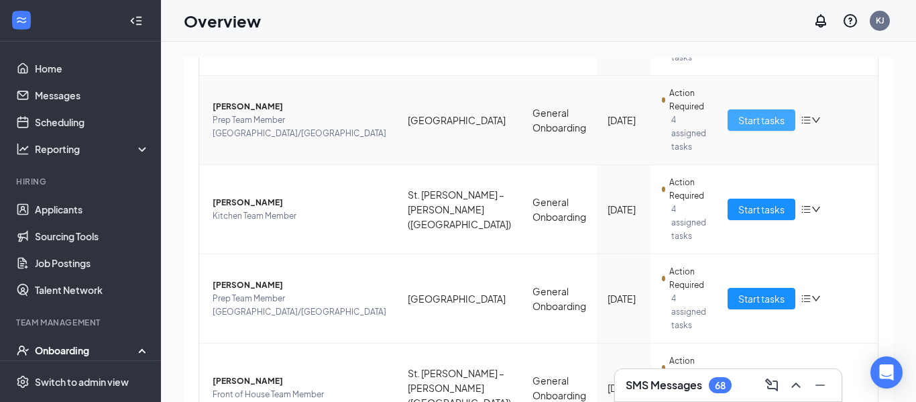
click at [785, 109] on button "Start tasks" at bounding box center [761, 119] width 68 height 21
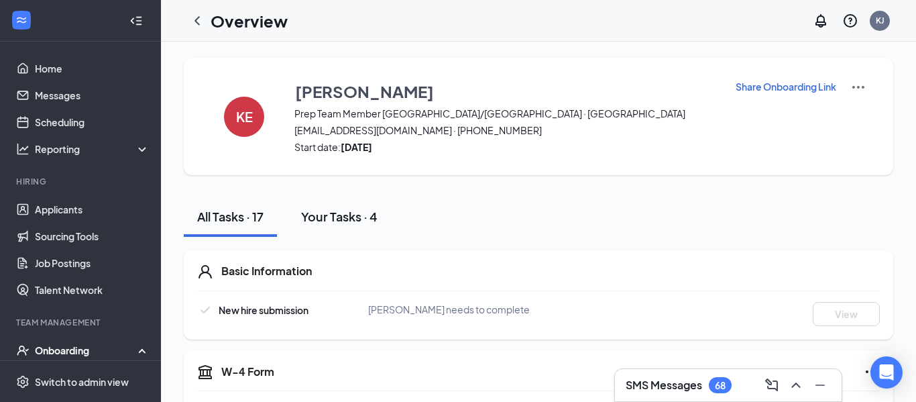
click at [358, 213] on div "Your Tasks · 4" at bounding box center [339, 216] width 76 height 17
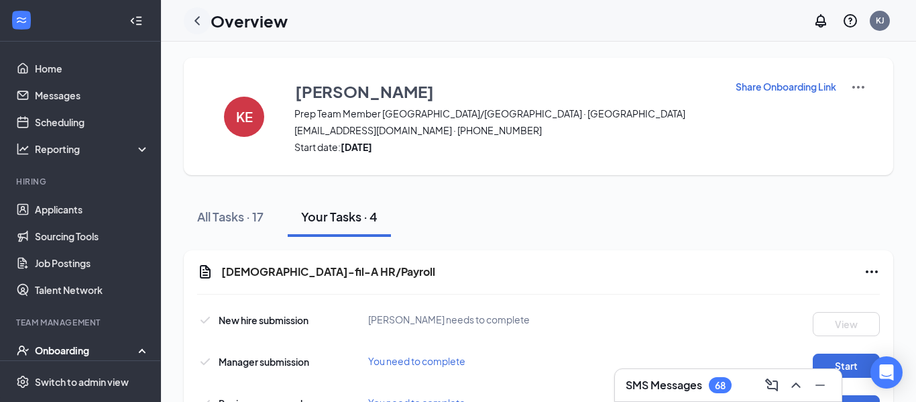
click at [191, 21] on icon "ChevronLeft" at bounding box center [197, 21] width 16 height 16
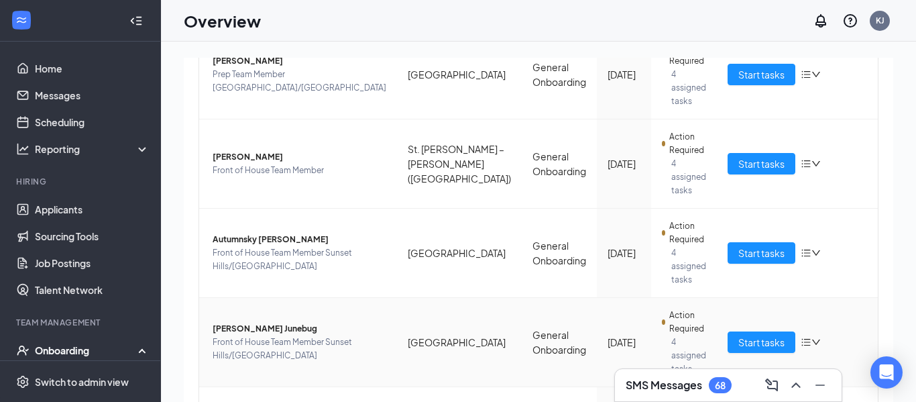
scroll to position [535, 0]
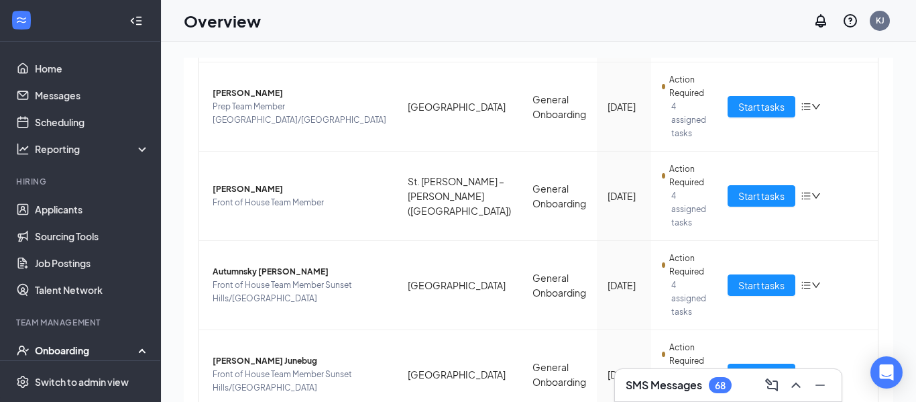
click at [659, 386] on h3 "SMS Messages" at bounding box center [664, 384] width 76 height 15
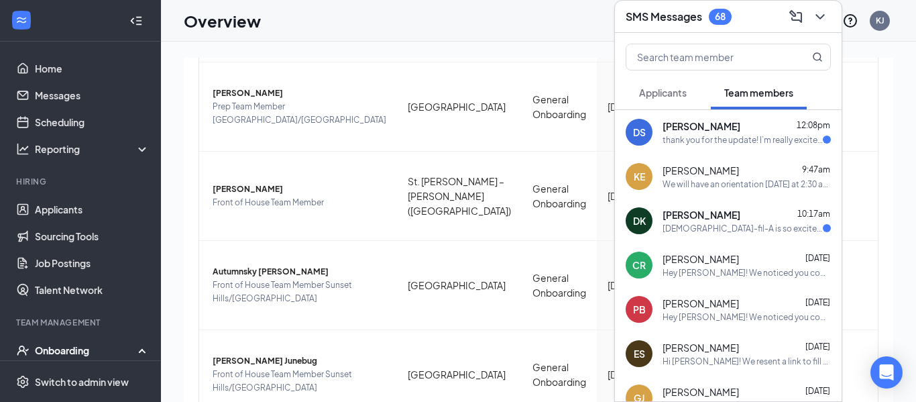
click at [740, 145] on div "DS [PERSON_NAME] 12:08pm thank you for the update! I’m really excited to join t…" at bounding box center [728, 132] width 227 height 44
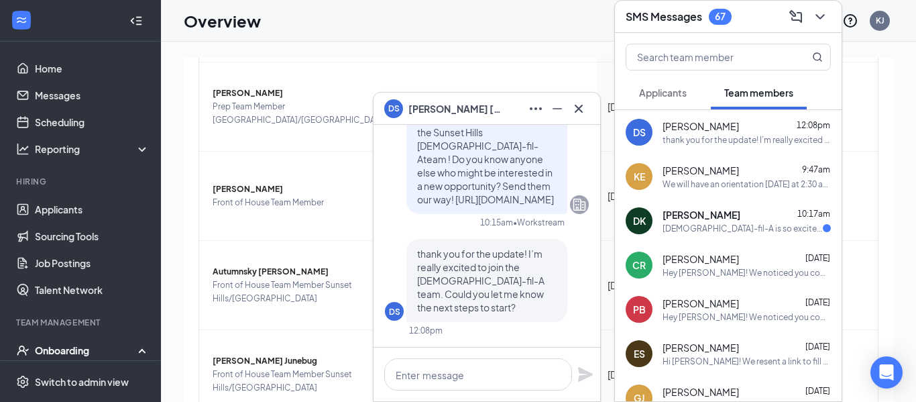
click at [748, 215] on div "[PERSON_NAME] 10:17am" at bounding box center [746, 214] width 168 height 13
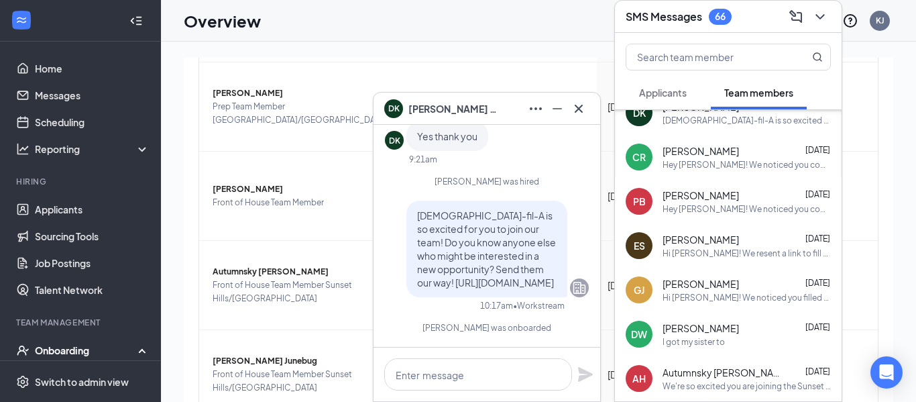
scroll to position [0, 0]
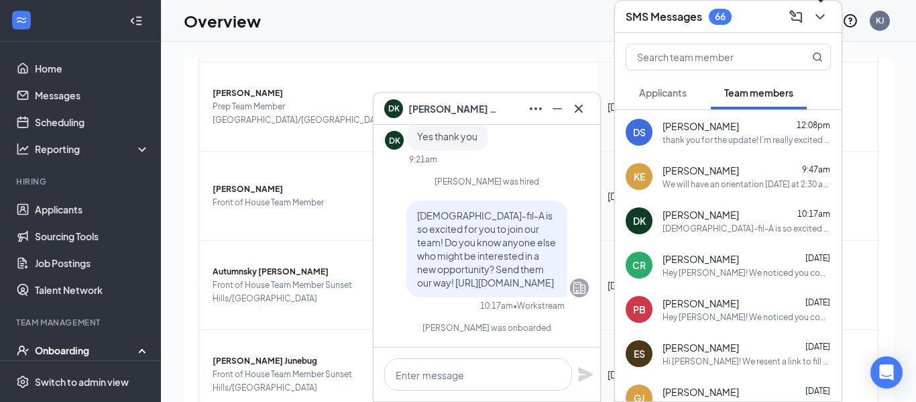
click at [818, 20] on icon "ChevronDown" at bounding box center [820, 17] width 16 height 16
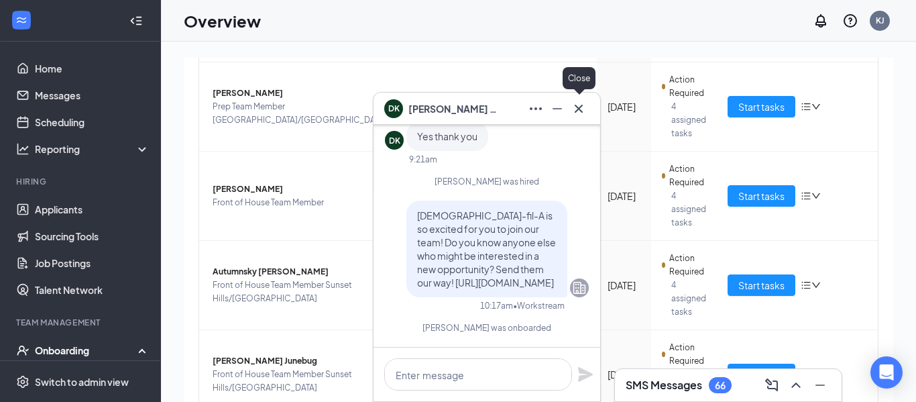
click at [582, 113] on icon "Cross" at bounding box center [579, 109] width 16 height 16
